Goal: Task Accomplishment & Management: Manage account settings

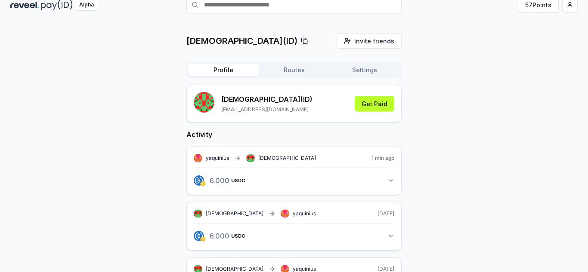
scroll to position [33, 0]
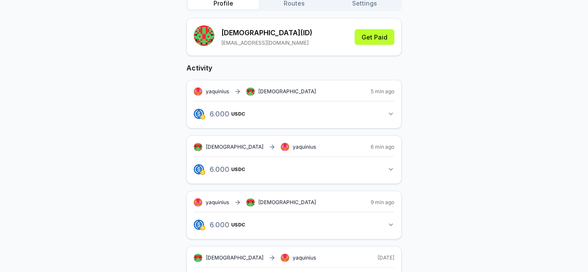
scroll to position [101, 0]
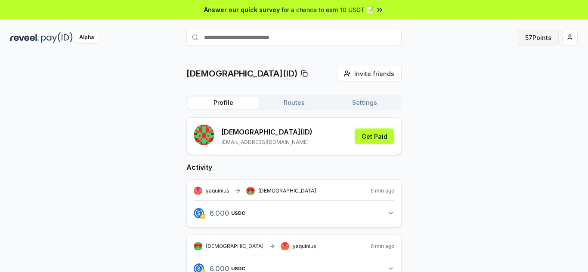
click at [536, 34] on button "57 Points" at bounding box center [537, 37] width 41 height 15
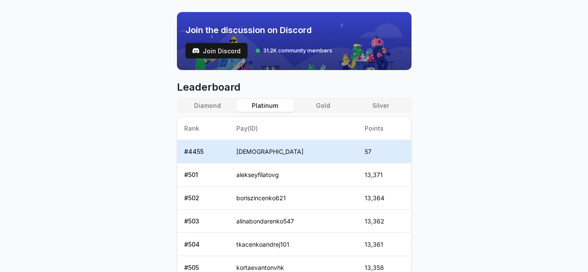
scroll to position [294, 0]
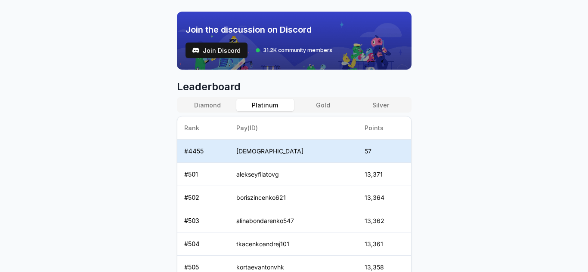
click at [316, 108] on button "Gold" at bounding box center [323, 105] width 58 height 12
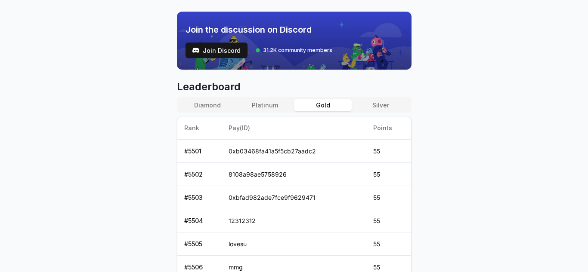
click at [270, 102] on button "Platinum" at bounding box center [265, 105] width 58 height 12
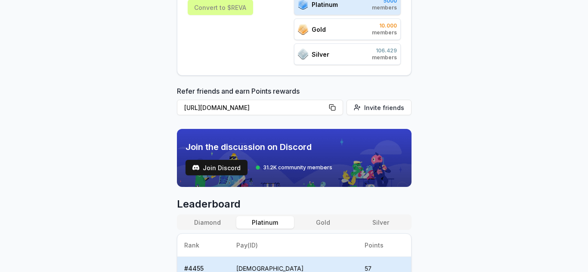
scroll to position [0, 0]
